Goal: Transaction & Acquisition: Purchase product/service

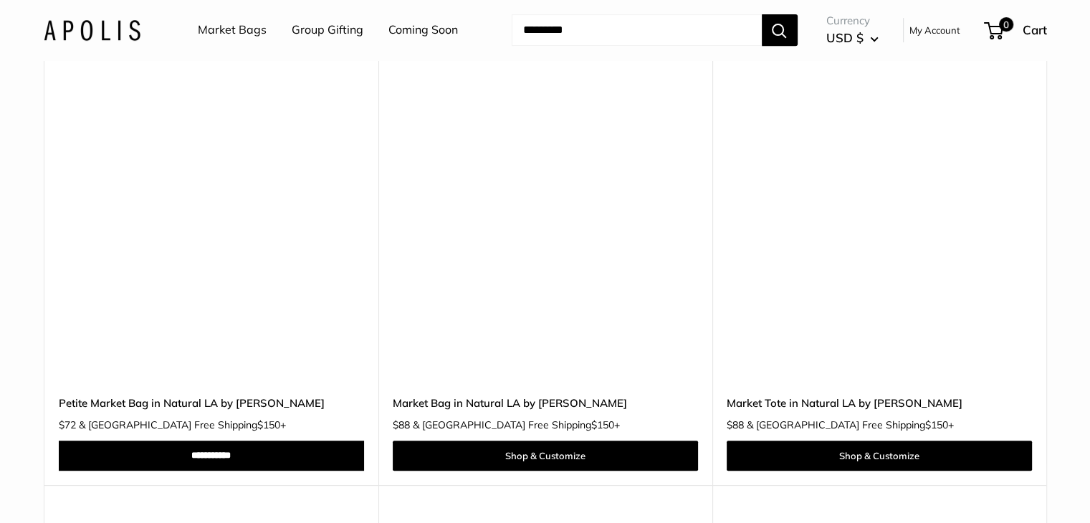
scroll to position [6121, 0]
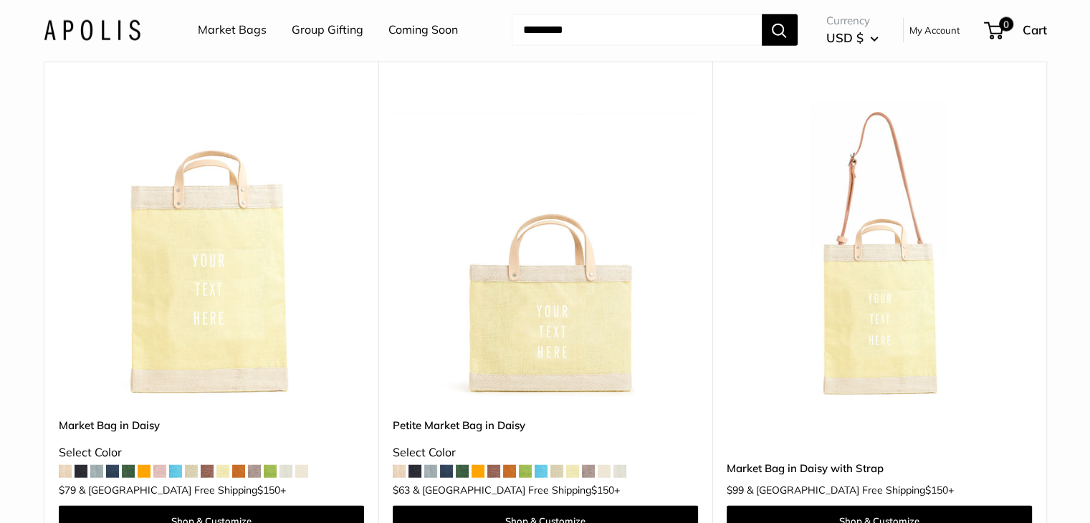
drag, startPoint x: 1093, startPoint y: 24, endPoint x: 1086, endPoint y: 198, distance: 175.0
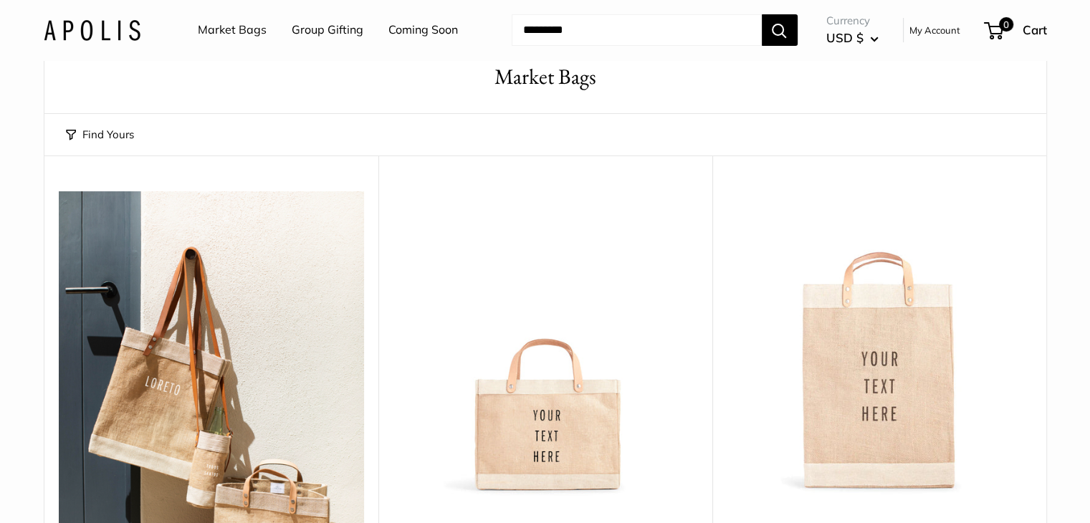
scroll to position [0, 0]
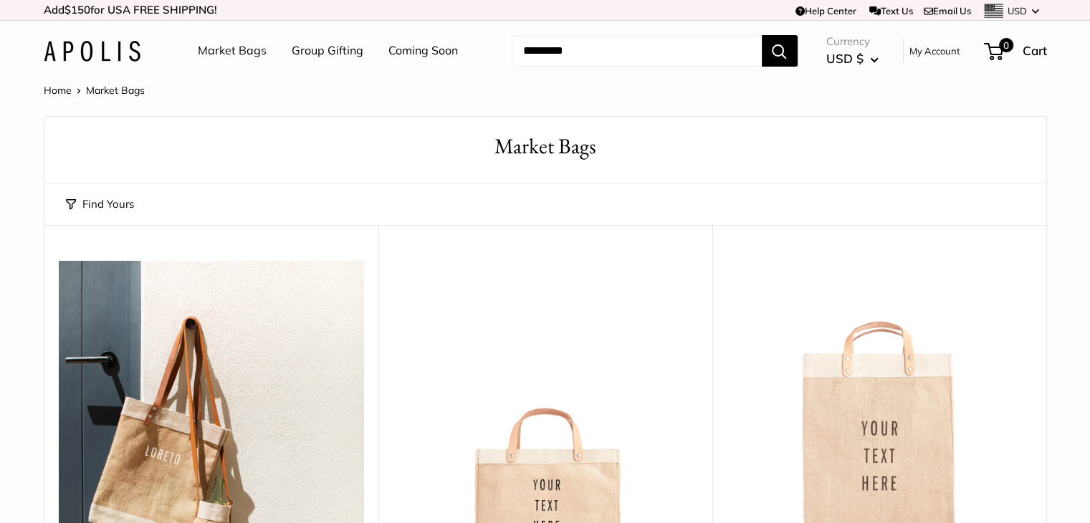
click at [591, 63] on input "Search..." at bounding box center [637, 51] width 250 height 32
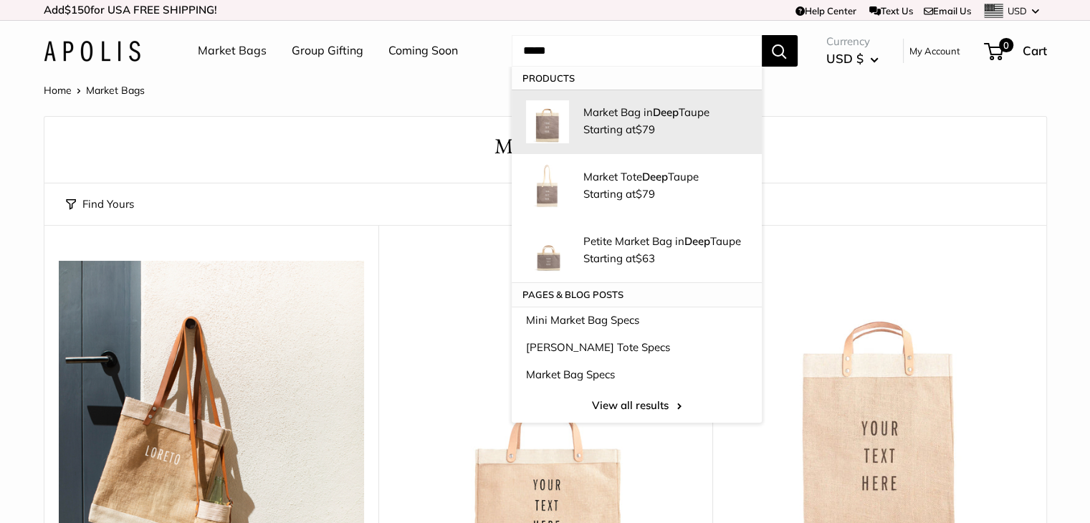
type input "****"
click at [565, 109] on img at bounding box center [547, 121] width 43 height 43
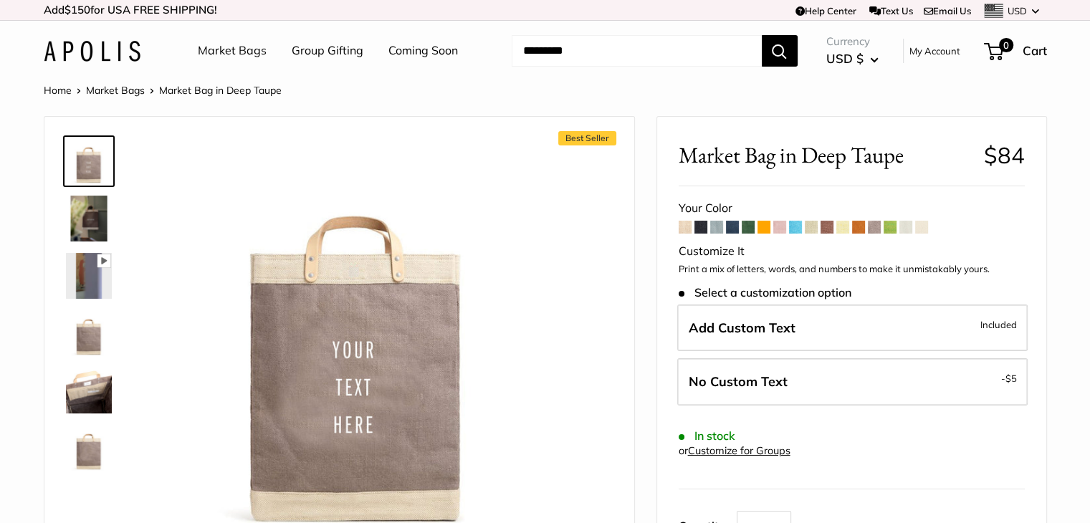
click at [545, 52] on input "Search..." at bounding box center [637, 51] width 250 height 32
drag, startPoint x: 679, startPoint y: 155, endPoint x: 914, endPoint y: 139, distance: 235.6
click at [914, 139] on div "Market Bag in Deep Taupe $84 Customizable Text Short Handle Save $-79 $79 / & U…" at bounding box center [851, 500] width 389 height 767
copy span "Market Bag in Deep Taupe"
click at [642, 42] on input "Search..." at bounding box center [637, 51] width 250 height 32
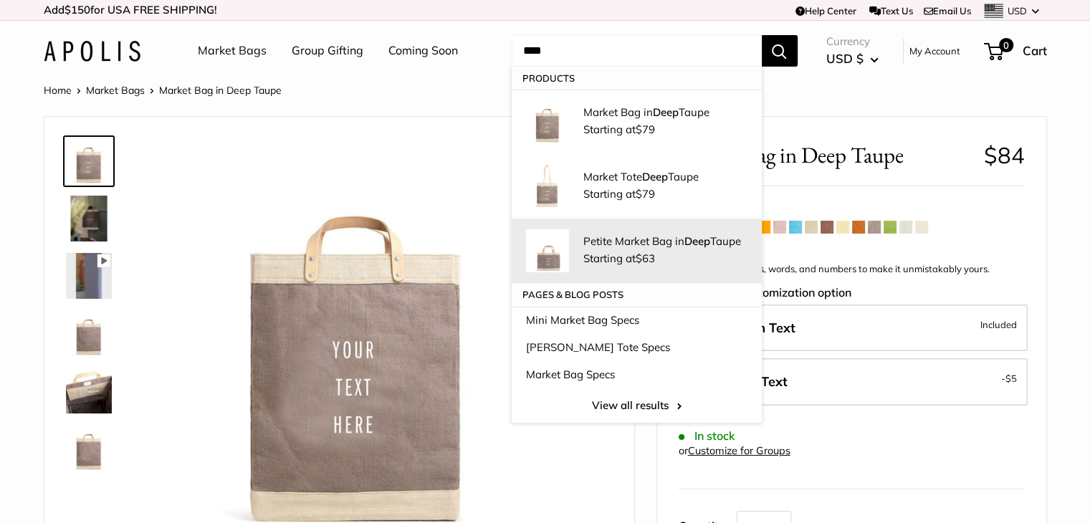
type input "****"
click at [593, 252] on span "Starting at $63" at bounding box center [619, 259] width 72 height 14
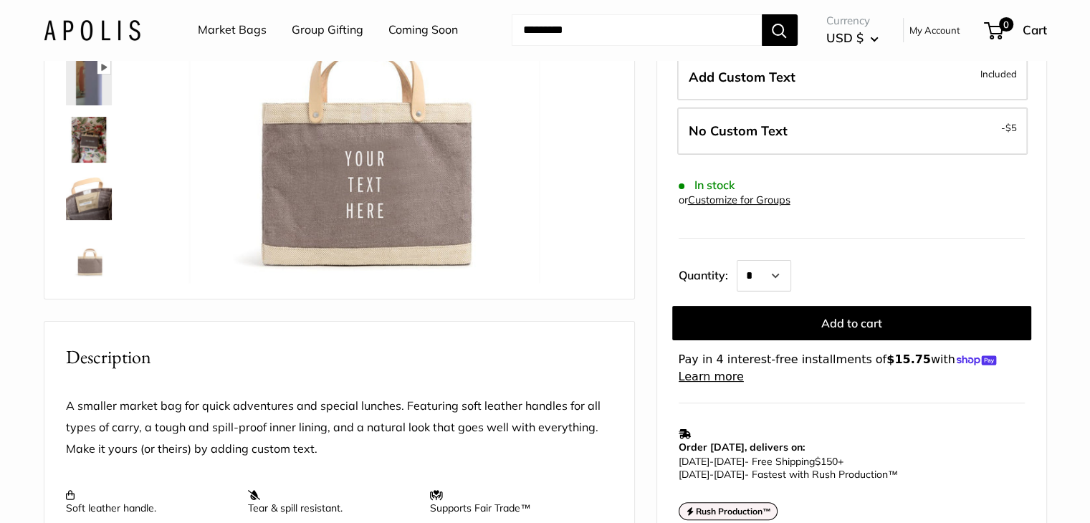
scroll to position [264, 0]
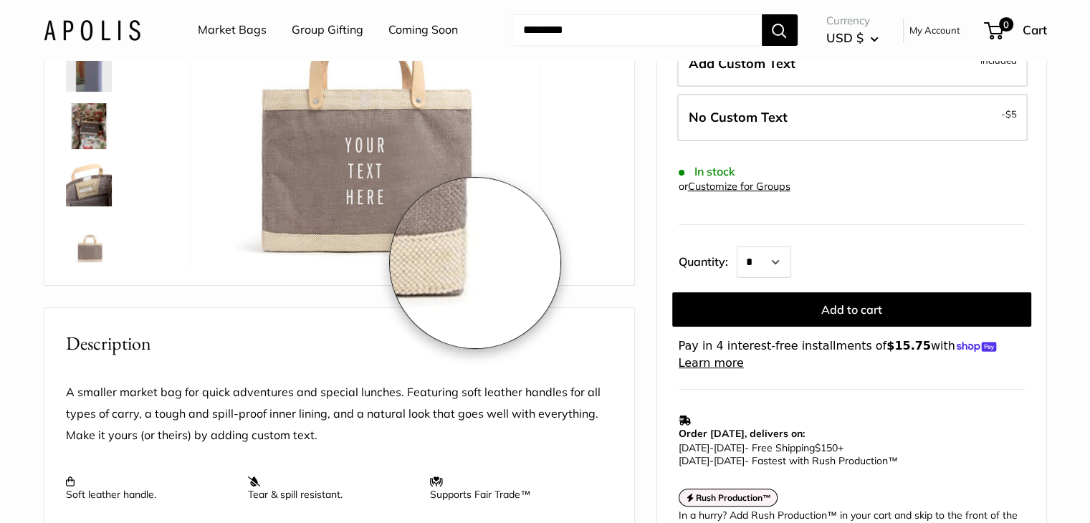
drag, startPoint x: 573, startPoint y: 203, endPoint x: 475, endPoint y: 262, distance: 114.8
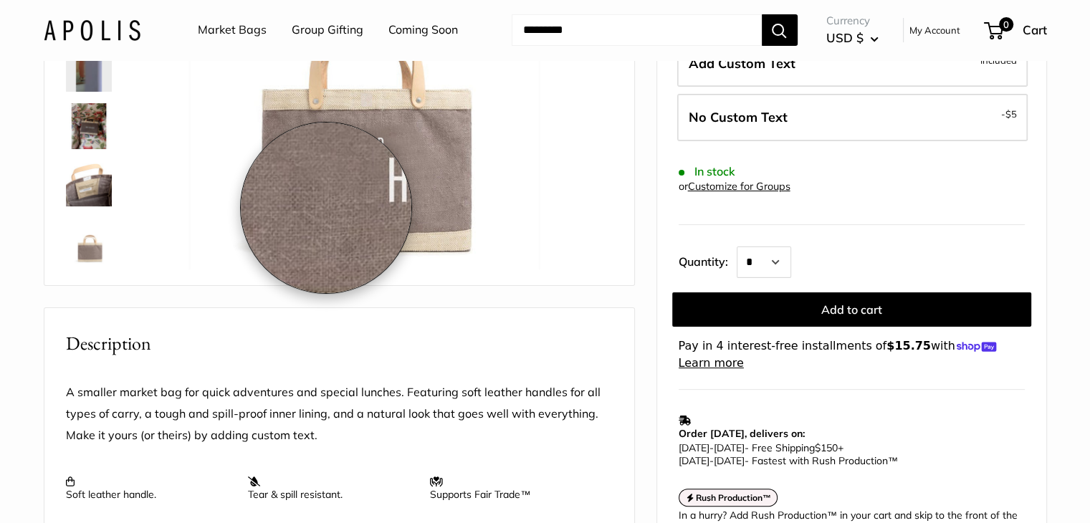
click at [326, 207] on img at bounding box center [357, 72] width 396 height 396
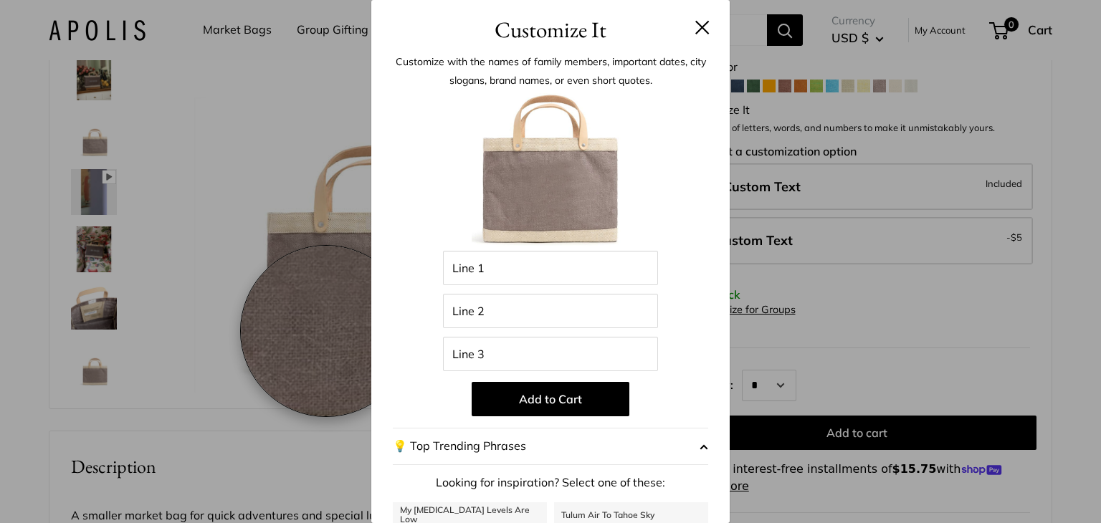
click at [326, 207] on div "Customize It Customize with the names of family members, important dates, city …" at bounding box center [550, 261] width 1101 height 523
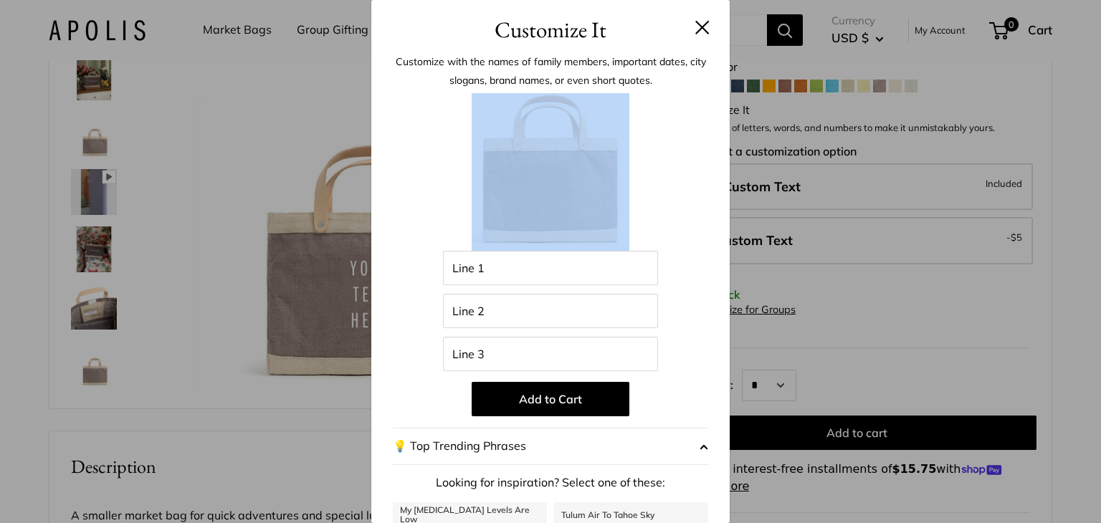
click at [695, 27] on button at bounding box center [702, 27] width 14 height 14
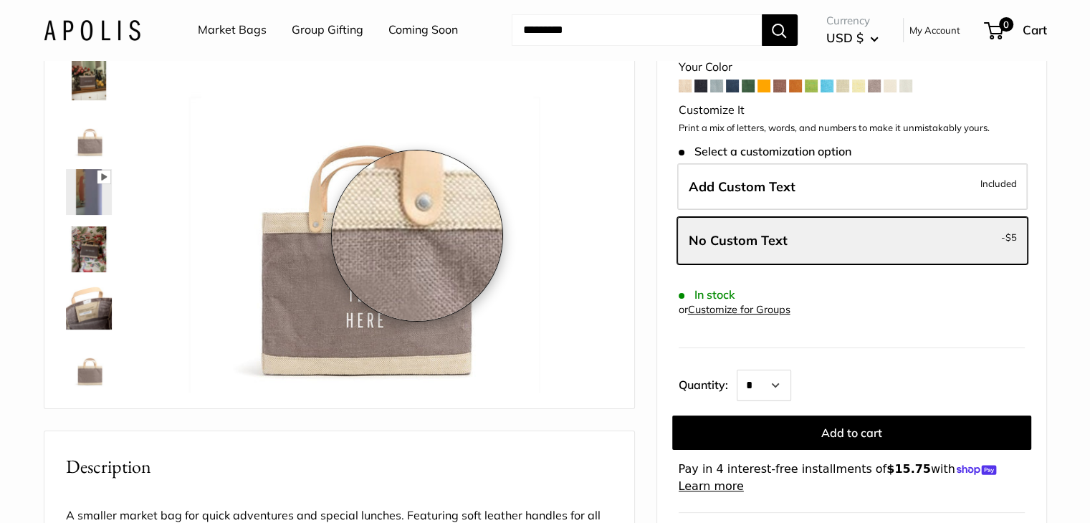
click at [417, 235] on img at bounding box center [357, 195] width 396 height 396
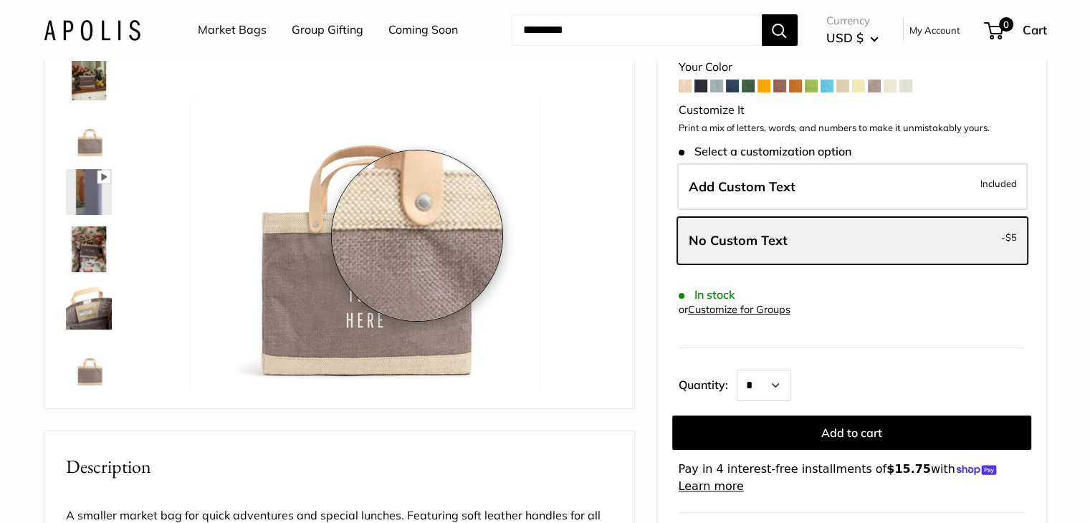
click at [417, 235] on img at bounding box center [357, 195] width 396 height 396
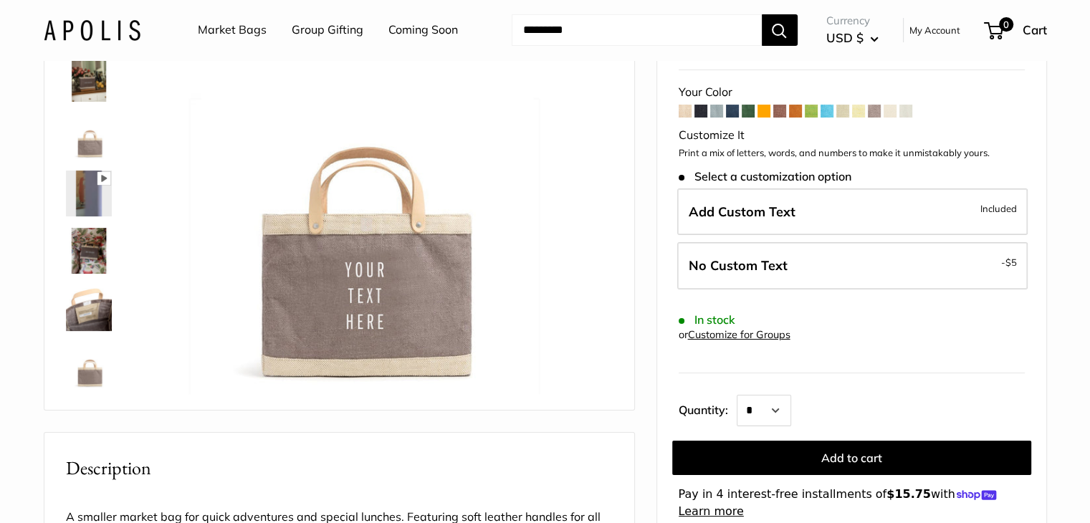
click at [82, 256] on img at bounding box center [89, 251] width 46 height 46
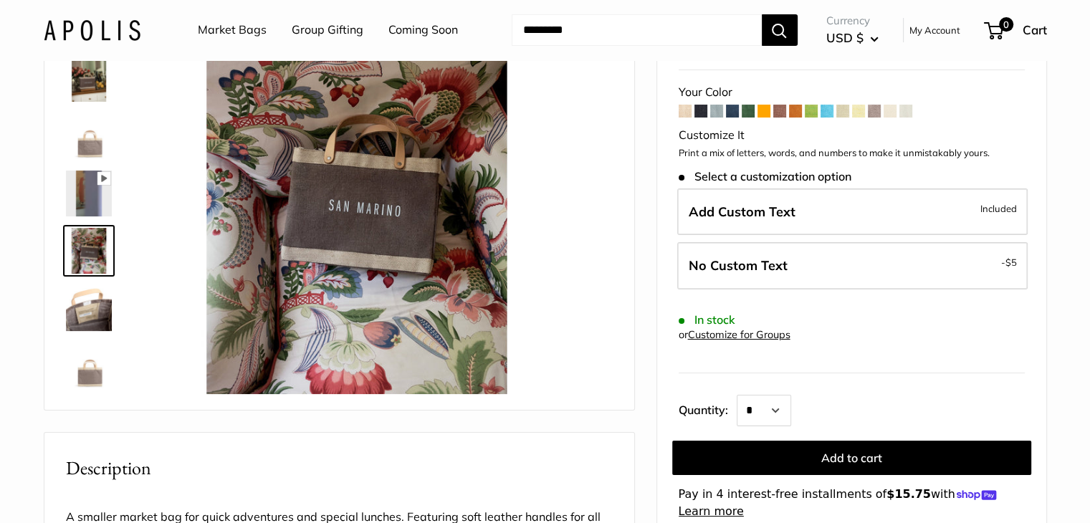
click at [97, 306] on img at bounding box center [89, 308] width 46 height 46
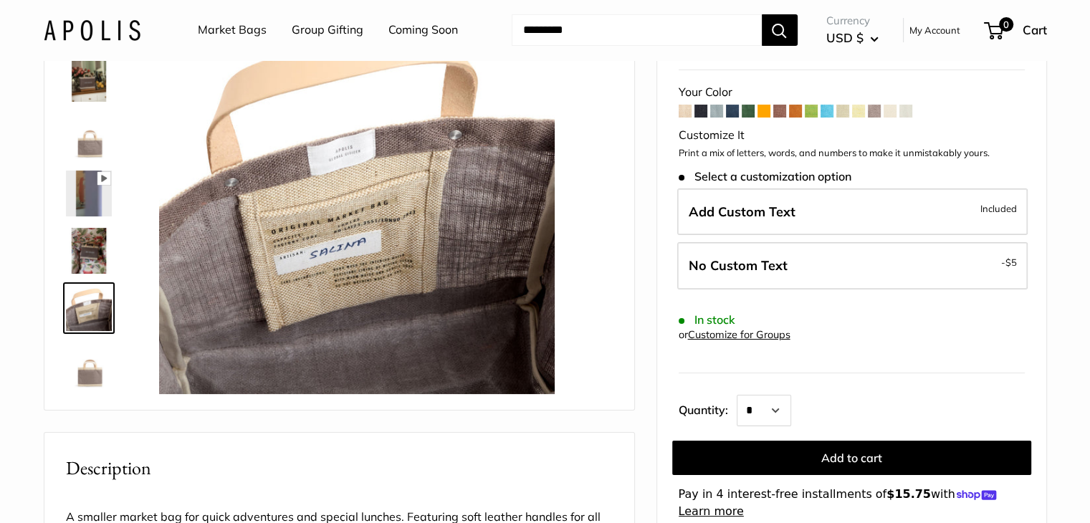
click at [97, 382] on img at bounding box center [89, 366] width 46 height 46
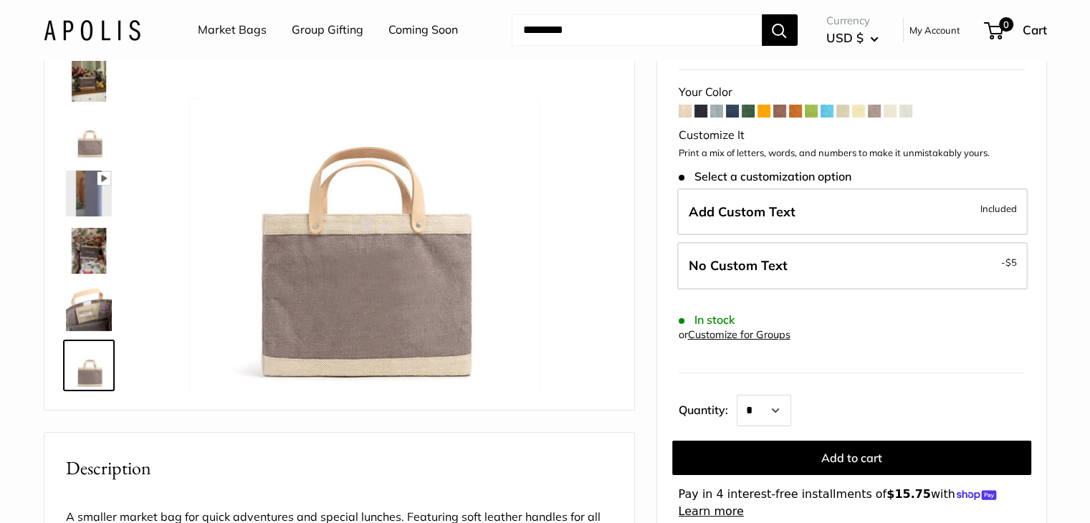
click at [72, 239] on img at bounding box center [89, 251] width 46 height 46
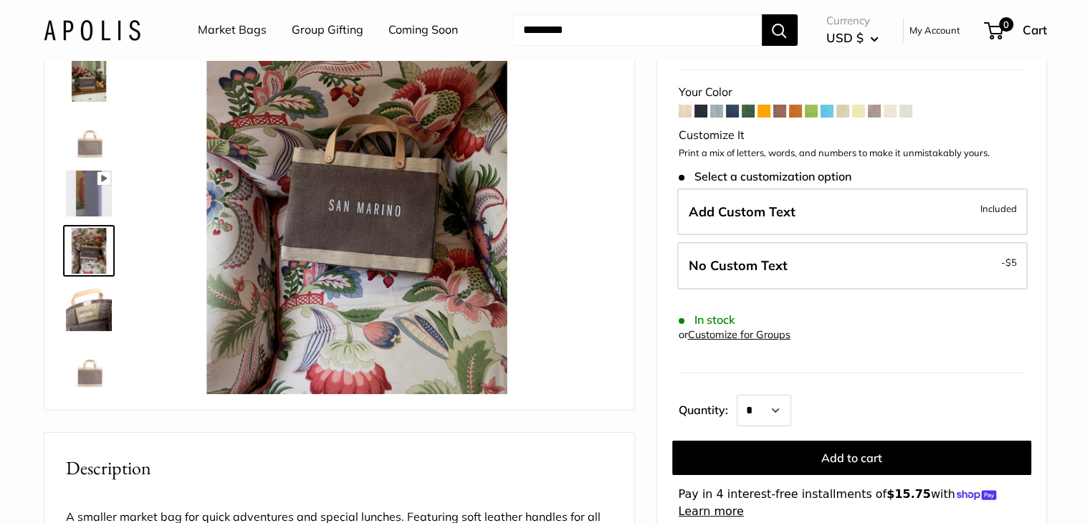
drag, startPoint x: 297, startPoint y: 422, endPoint x: 290, endPoint y: 421, distance: 7.2
click at [0, 0] on span "Roll over image to zoom in" at bounding box center [0, 0] width 0 height 0
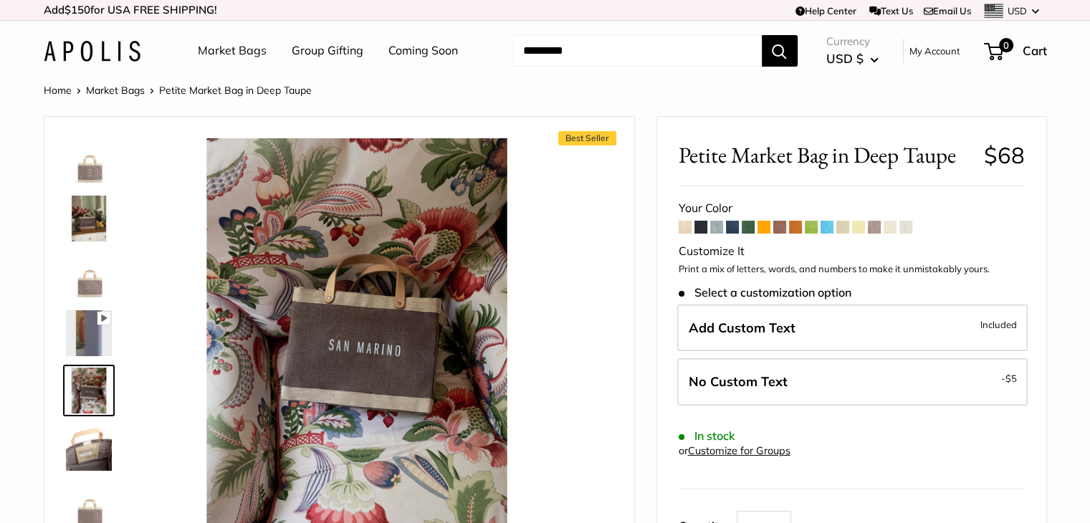
click at [93, 171] on img at bounding box center [89, 161] width 46 height 46
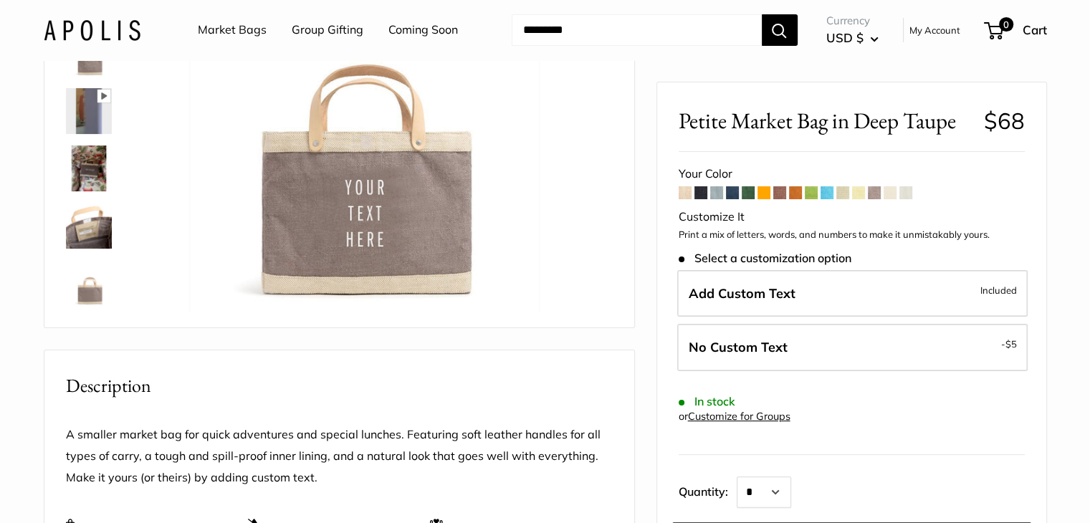
scroll to position [209, 0]
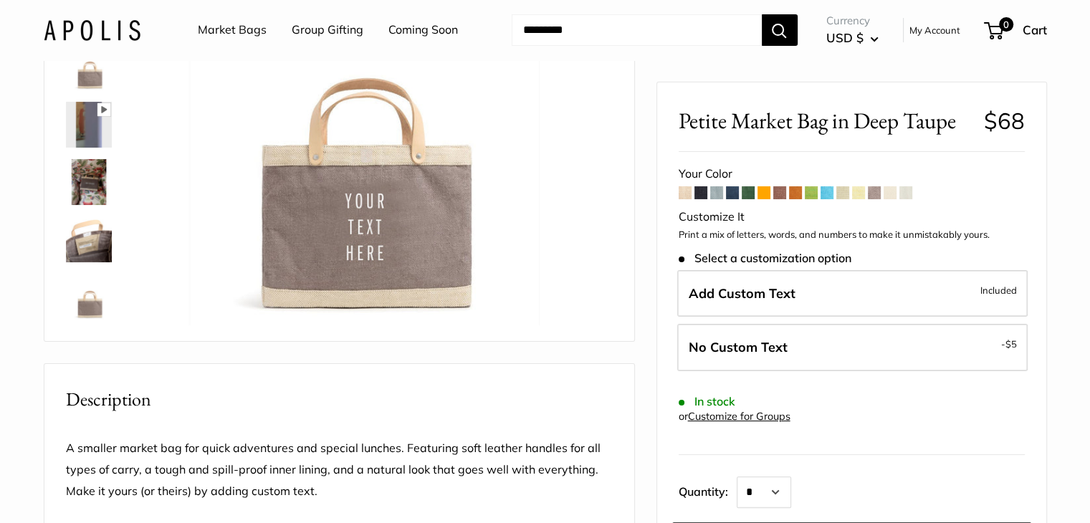
click at [568, 25] on input "Search..." at bounding box center [637, 30] width 250 height 32
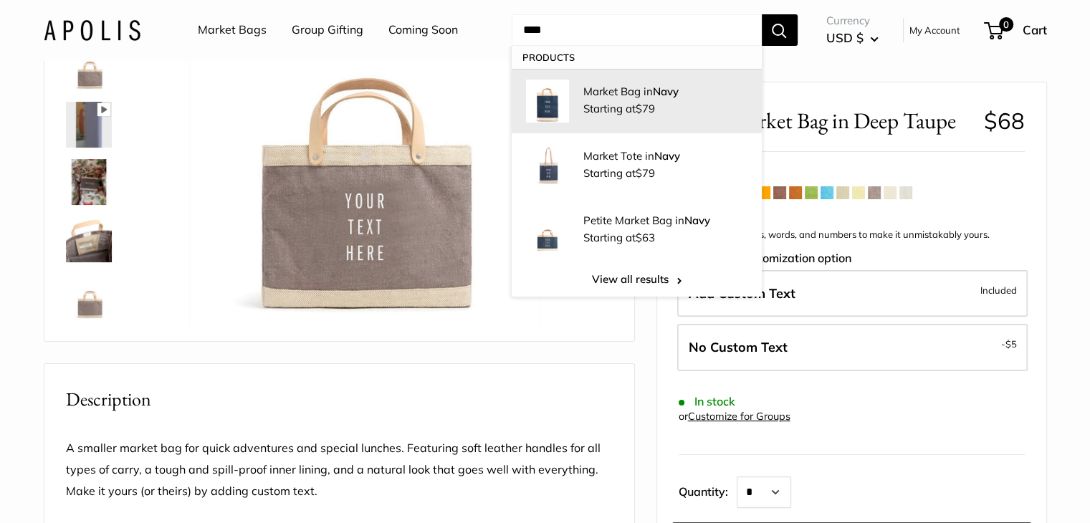
type input "****"
click at [599, 93] on p "Market Bag in Navy" at bounding box center [665, 91] width 164 height 15
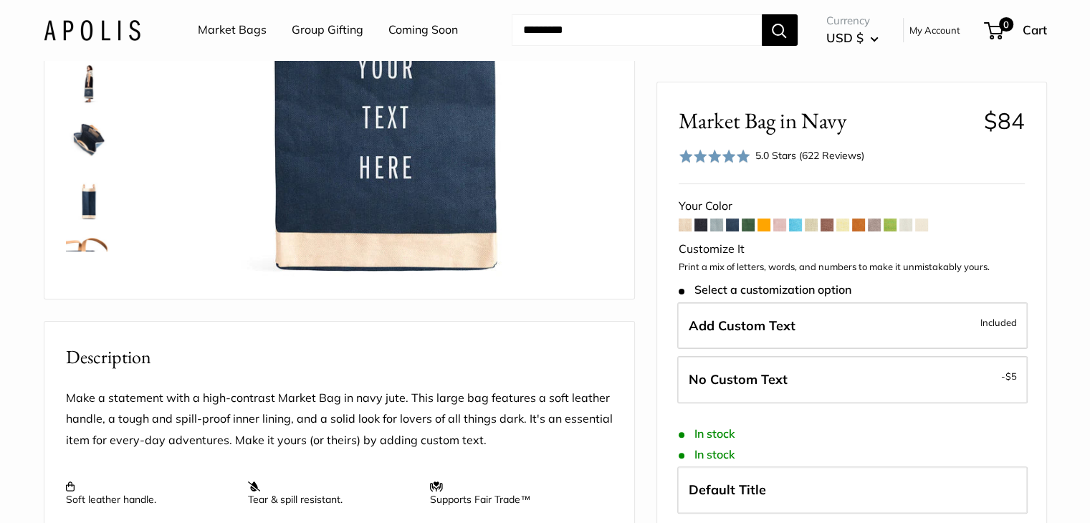
scroll to position [314, 0]
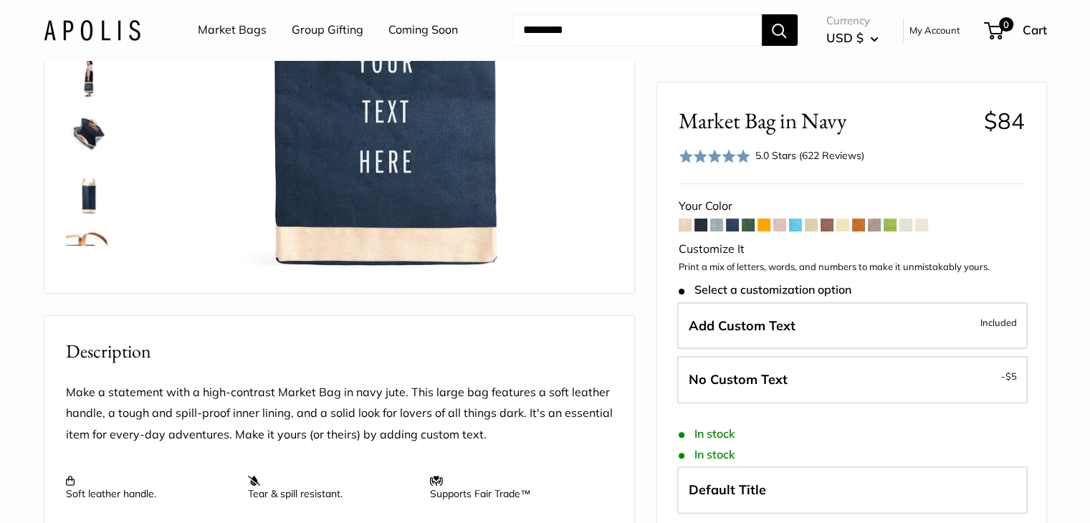
click at [0, 0] on span "Roll over image to zoom in" at bounding box center [0, 0] width 0 height 0
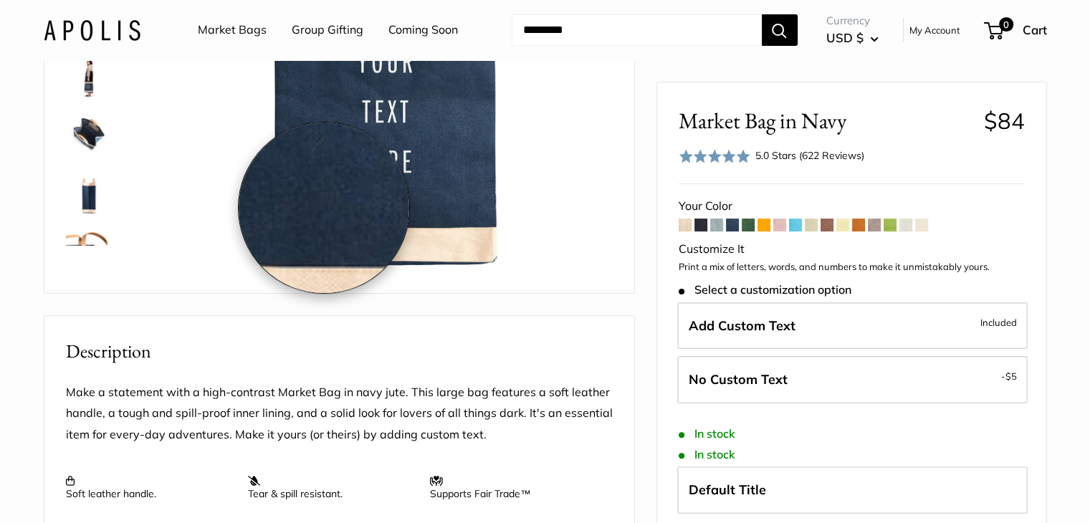
click at [324, 208] on img at bounding box center [386, 51] width 454 height 454
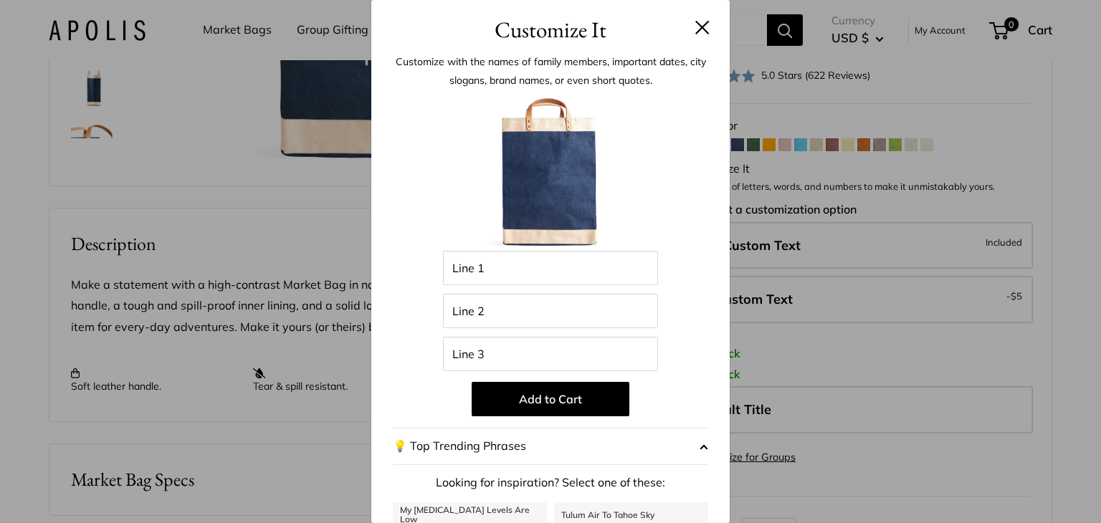
click at [697, 25] on button at bounding box center [702, 27] width 14 height 14
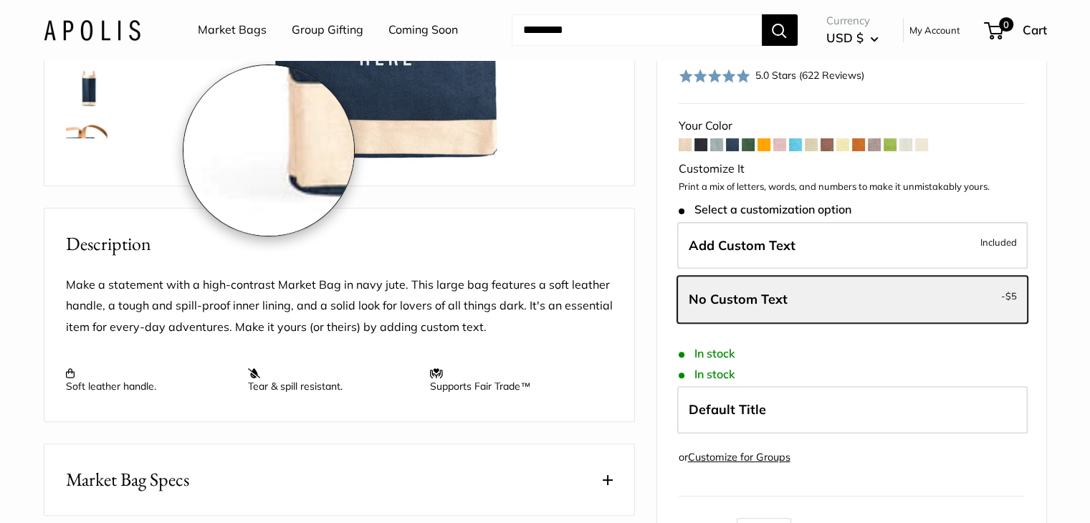
drag, startPoint x: 619, startPoint y: 177, endPoint x: 269, endPoint y: 150, distance: 351.4
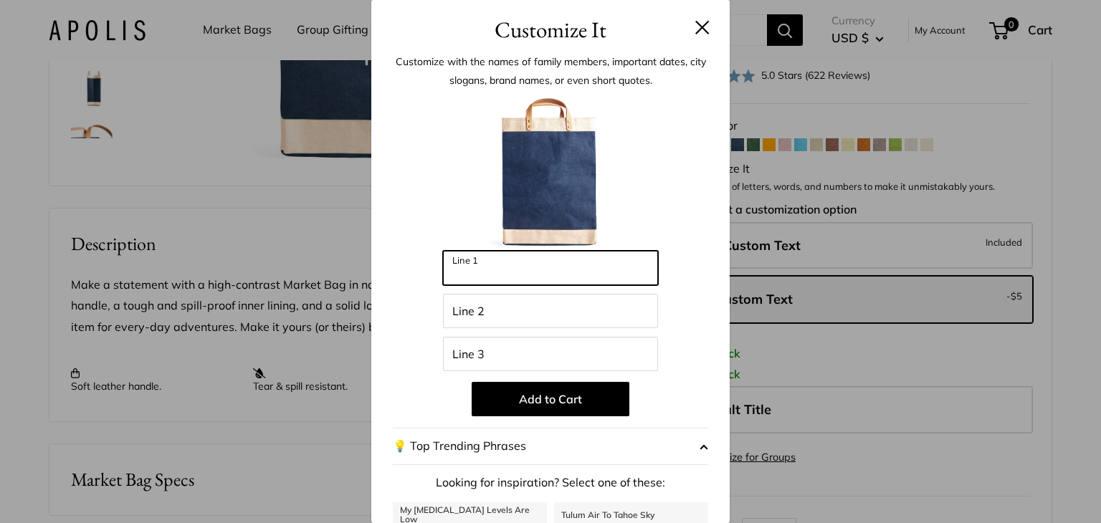
click at [573, 265] on input "Line 1" at bounding box center [550, 268] width 215 height 34
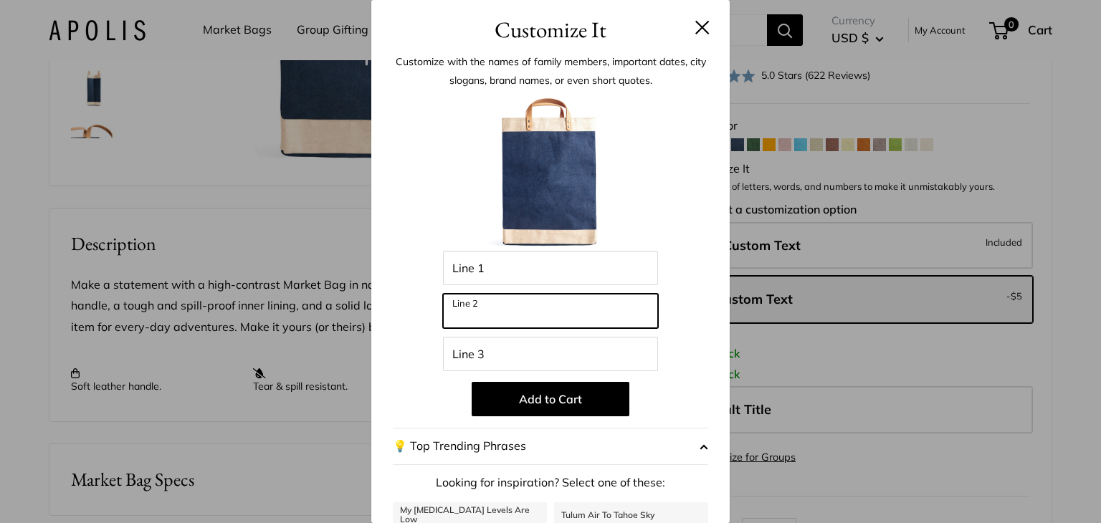
click at [598, 320] on input "Line 2" at bounding box center [550, 311] width 215 height 34
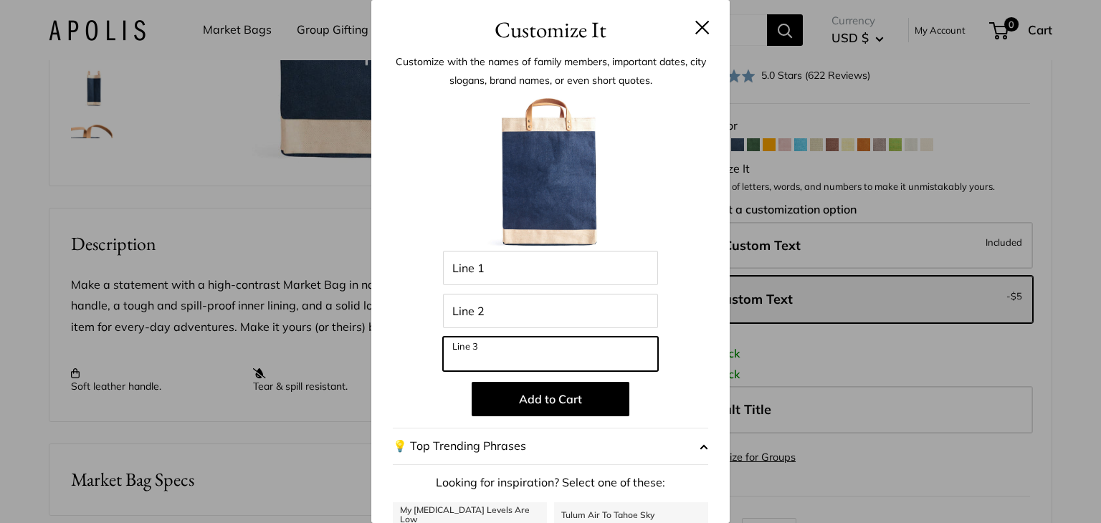
click at [580, 339] on input "Line 3" at bounding box center [550, 354] width 215 height 34
click at [543, 153] on img at bounding box center [551, 172] width 158 height 158
click at [695, 27] on button at bounding box center [702, 27] width 14 height 14
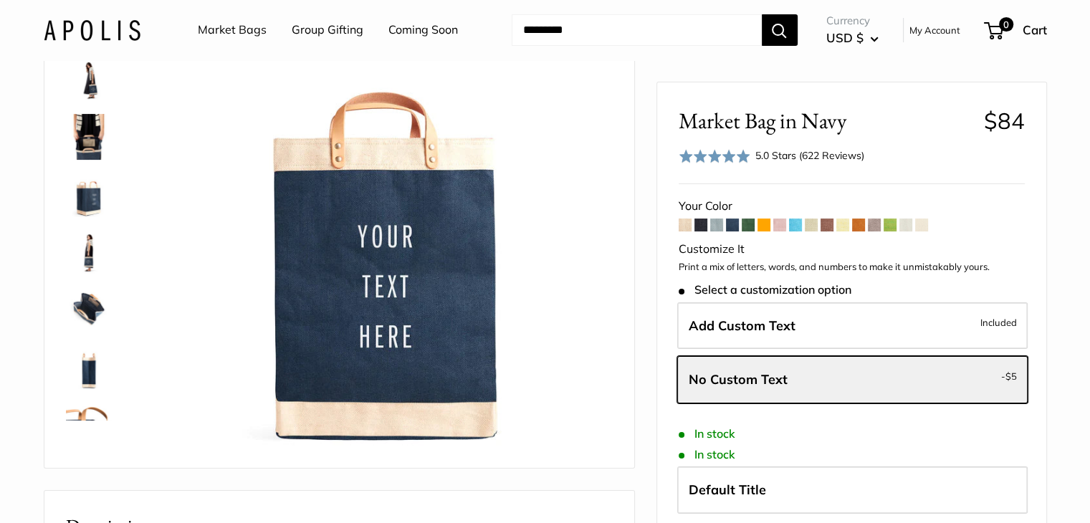
scroll to position [0, 0]
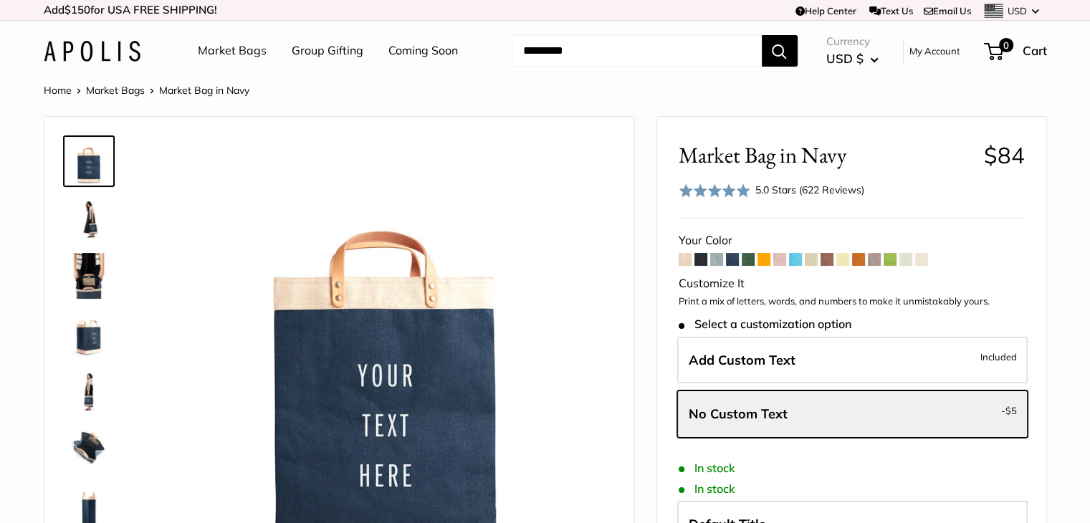
click at [97, 319] on img at bounding box center [89, 333] width 46 height 46
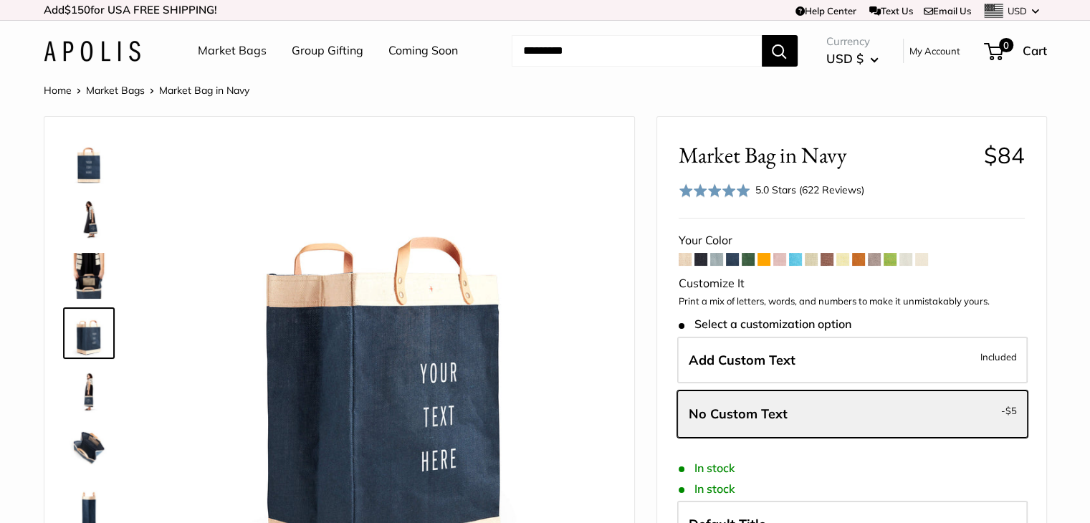
click at [617, 45] on input "Search..." at bounding box center [637, 51] width 250 height 32
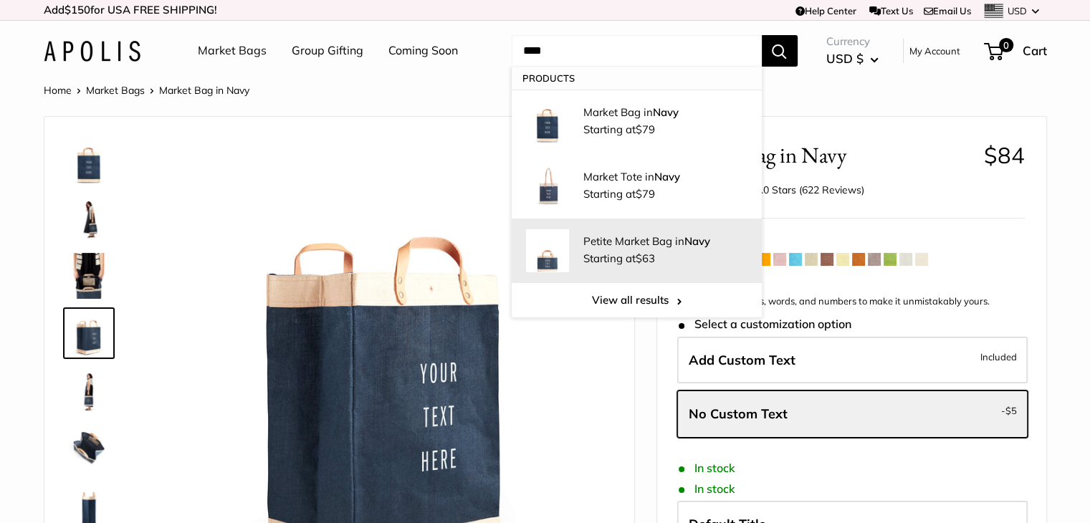
type input "****"
click at [578, 267] on link "Petite Market Bag in Navy Starting at $63" at bounding box center [637, 251] width 250 height 64
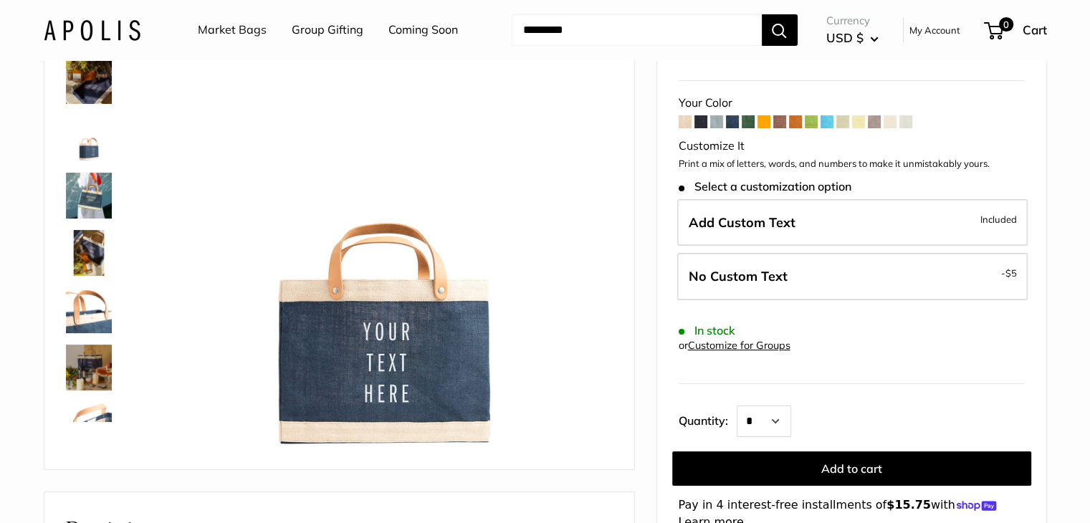
scroll to position [143, 0]
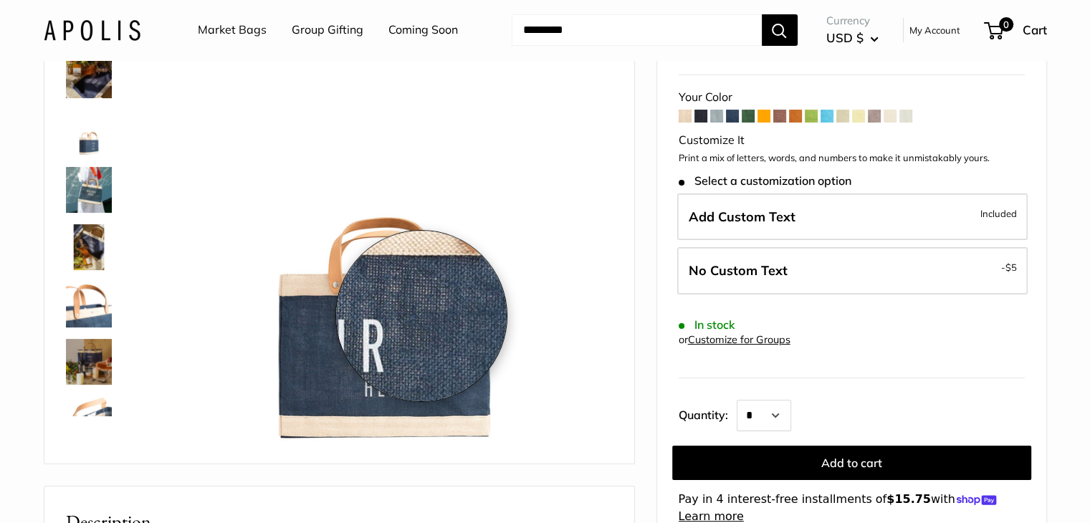
click at [421, 315] on img at bounding box center [386, 222] width 454 height 454
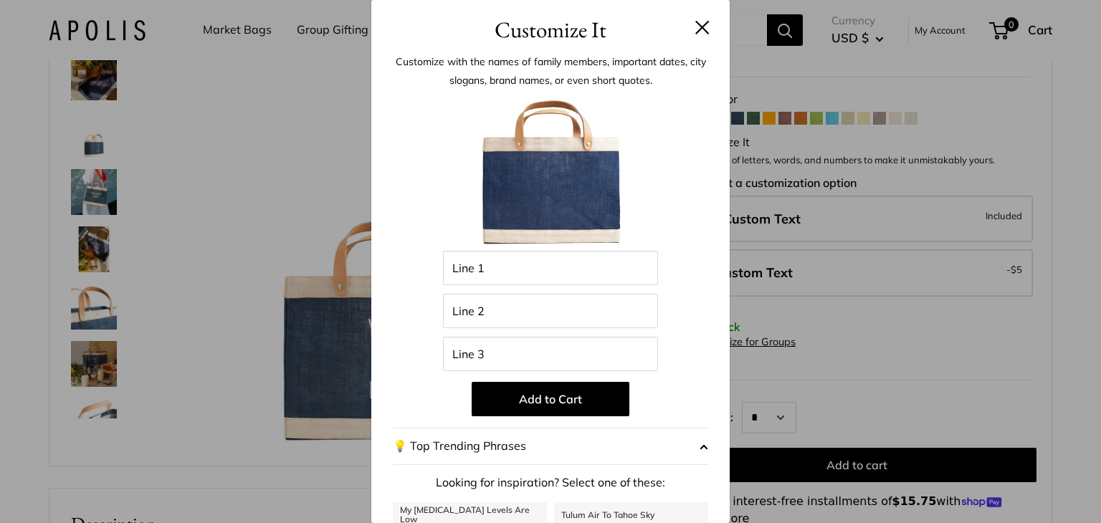
click at [695, 25] on button at bounding box center [702, 27] width 14 height 14
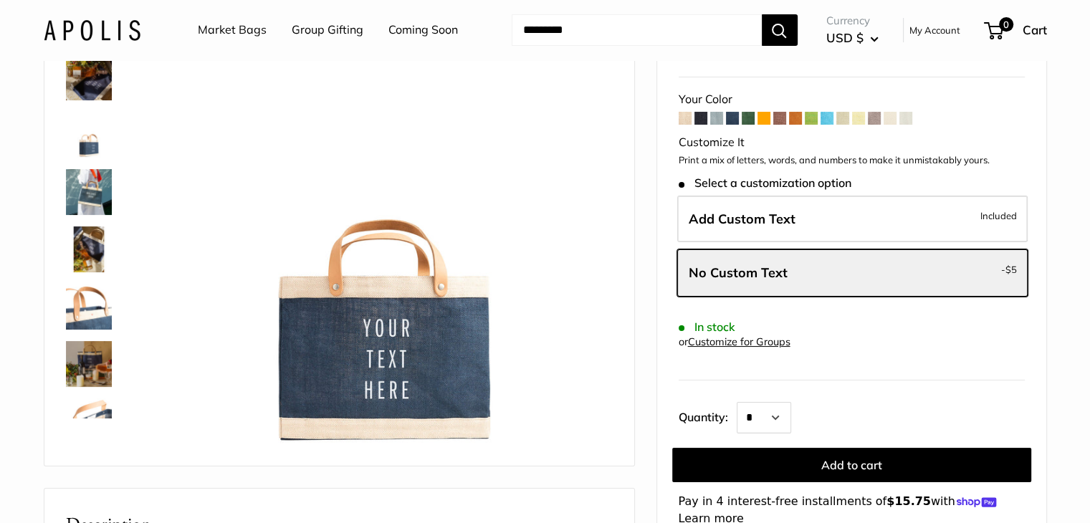
scroll to position [0, 0]
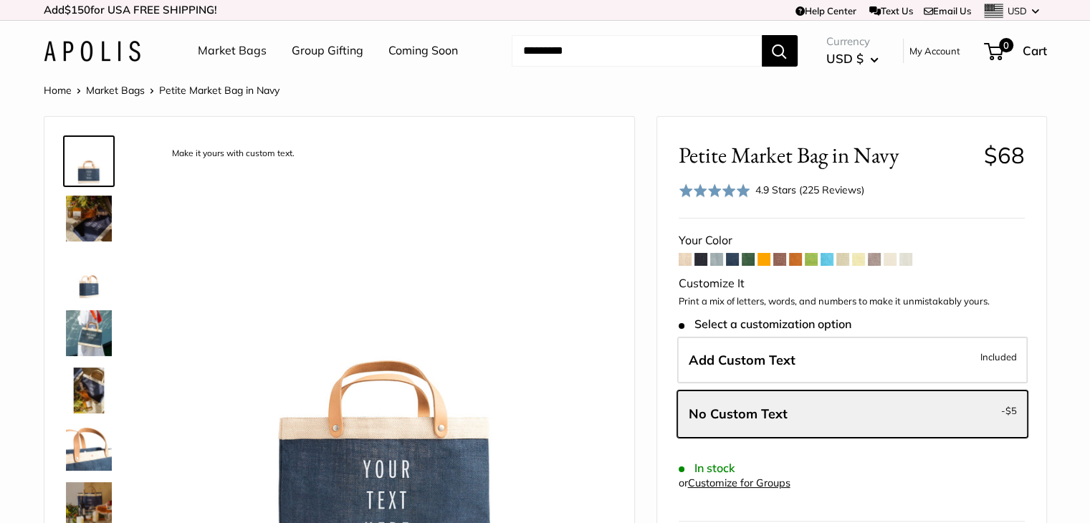
scroll to position [143, 0]
